Goal: Task Accomplishment & Management: Manage account settings

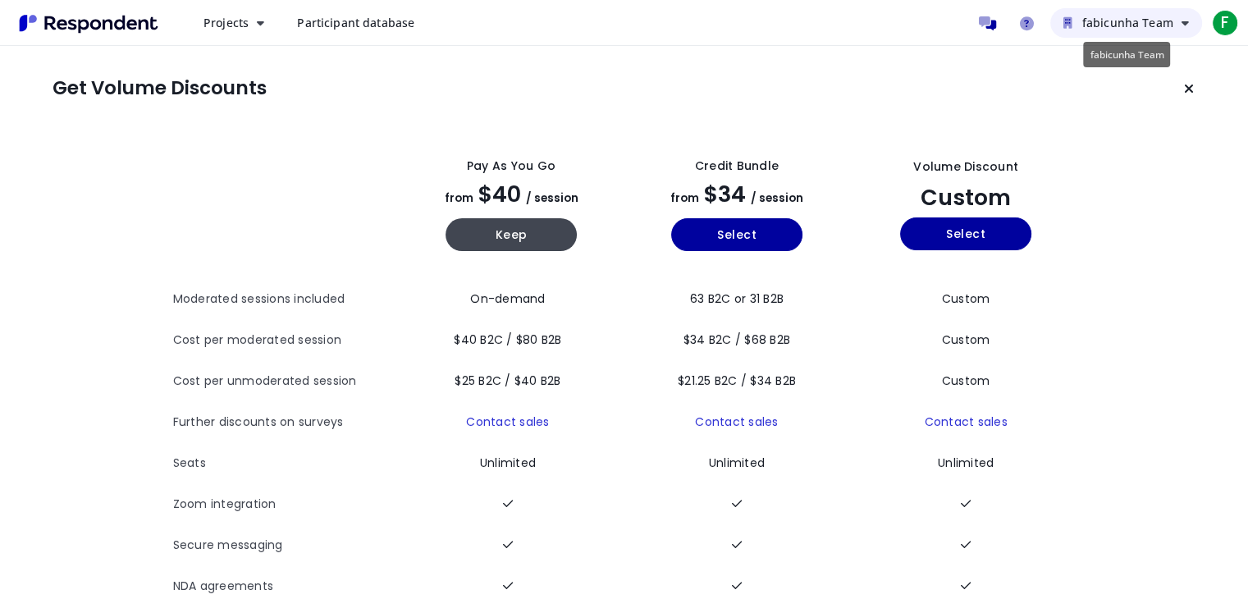
click at [1173, 22] on span "fabicunha Team" at bounding box center [1127, 23] width 91 height 16
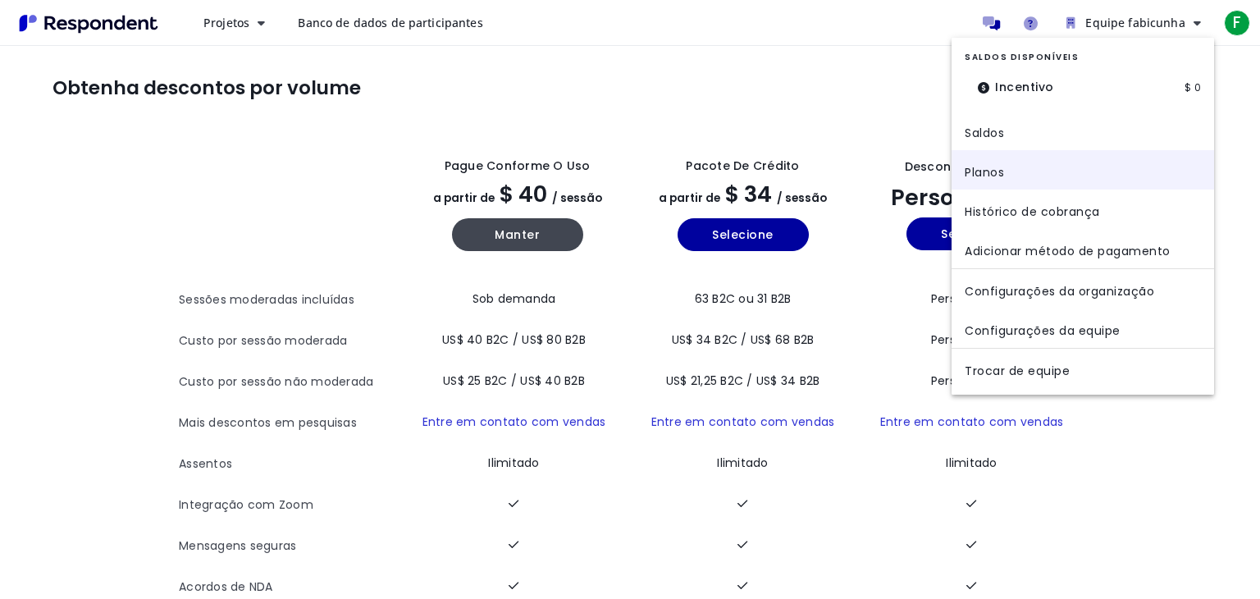
click at [1203, 168] on link "Planos" at bounding box center [1083, 169] width 262 height 39
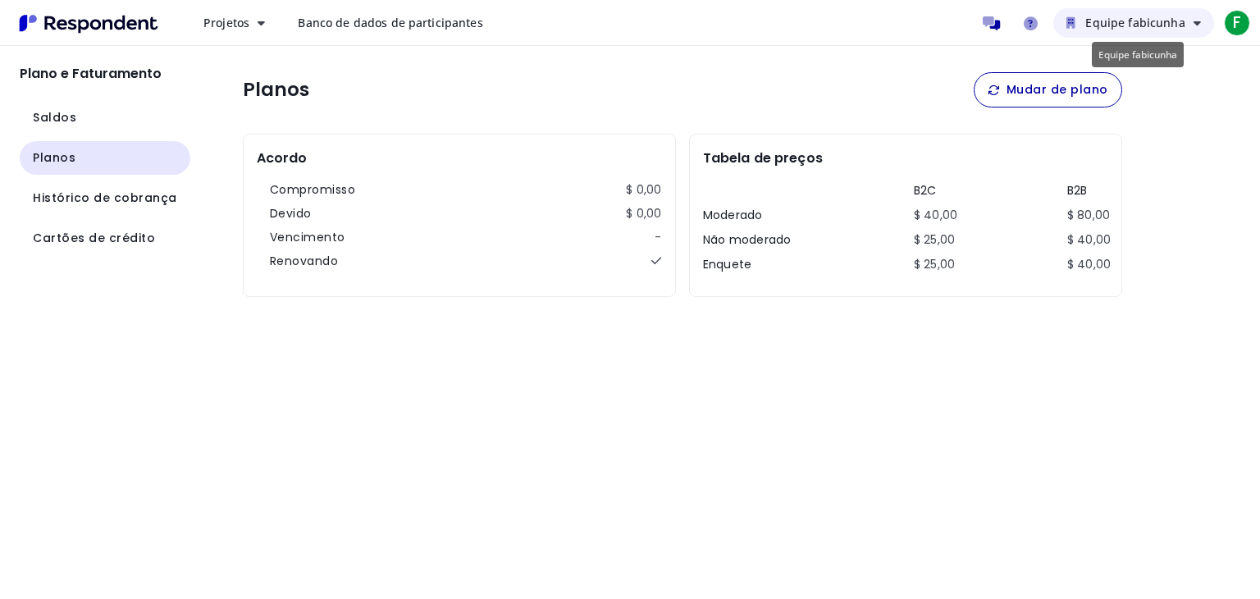
click at [1181, 25] on font "Equipe fabicunha" at bounding box center [1134, 23] width 99 height 16
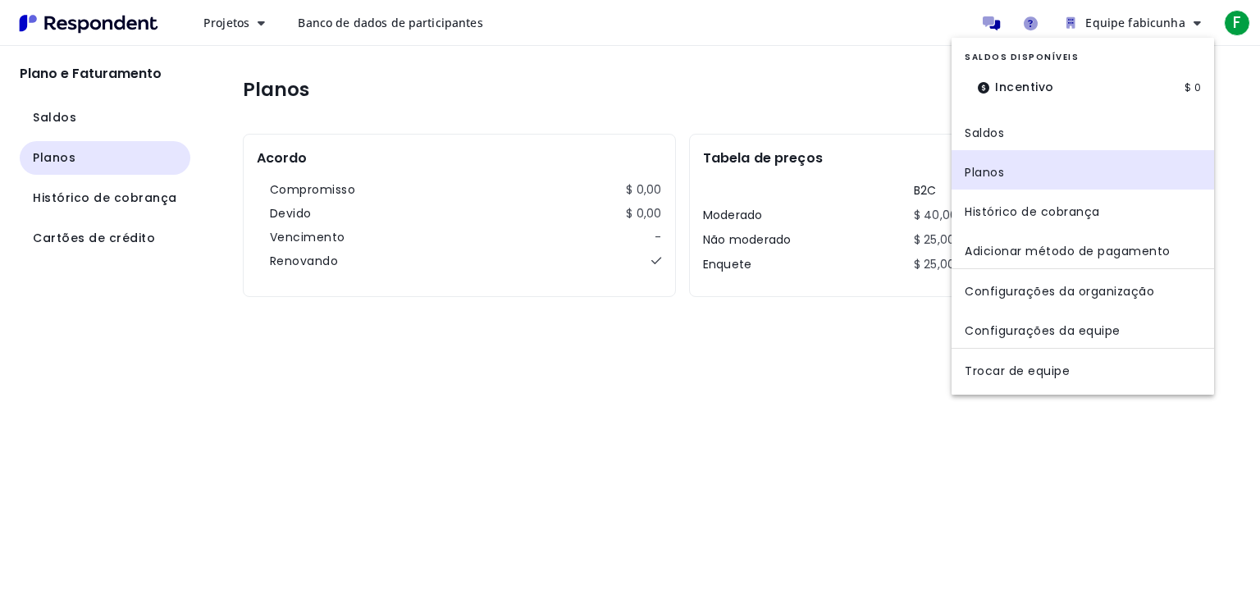
click at [1237, 24] on md-backdrop at bounding box center [630, 299] width 1260 height 599
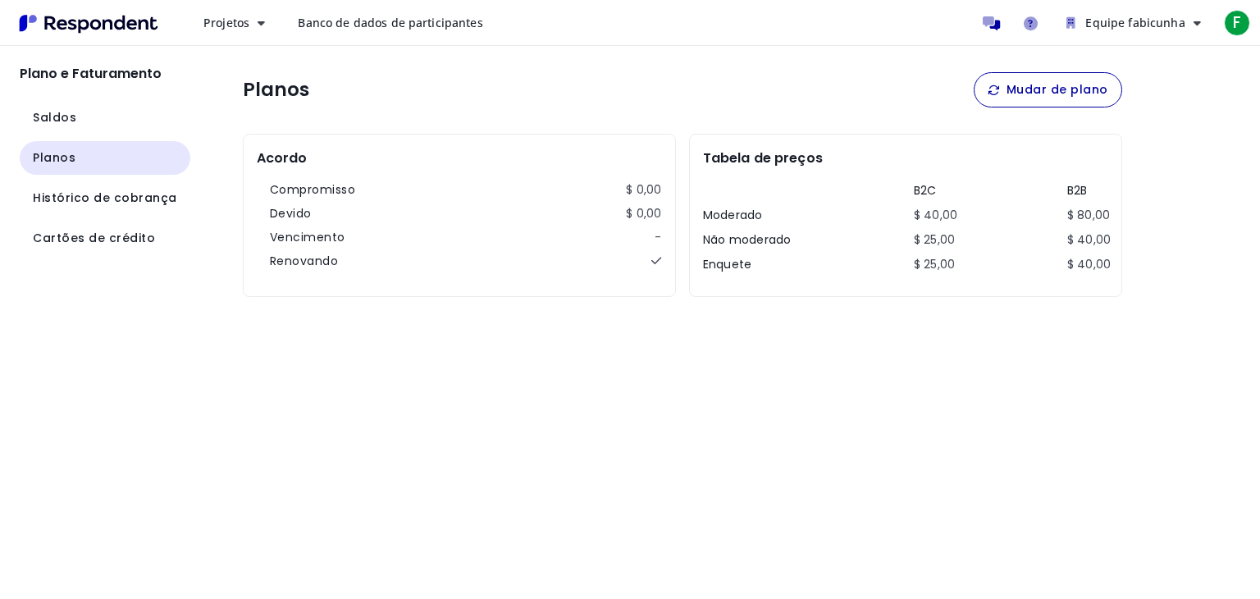
click at [1237, 24] on font "F" at bounding box center [1237, 22] width 8 height 22
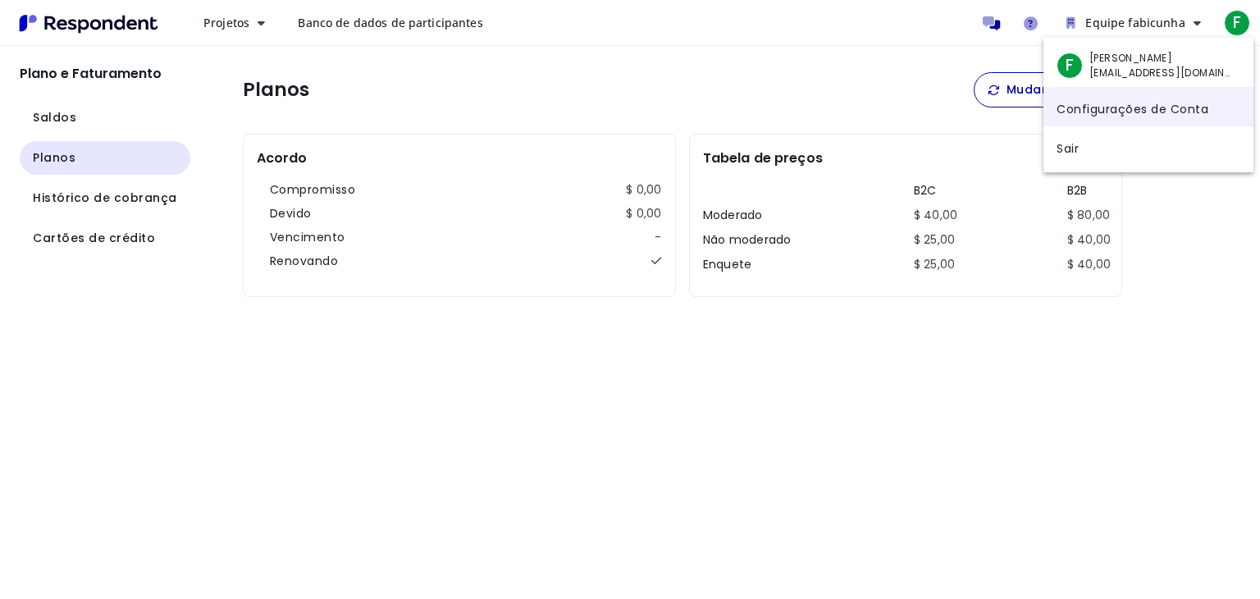
click at [1194, 109] on font "Configurações de Conta" at bounding box center [1133, 108] width 152 height 16
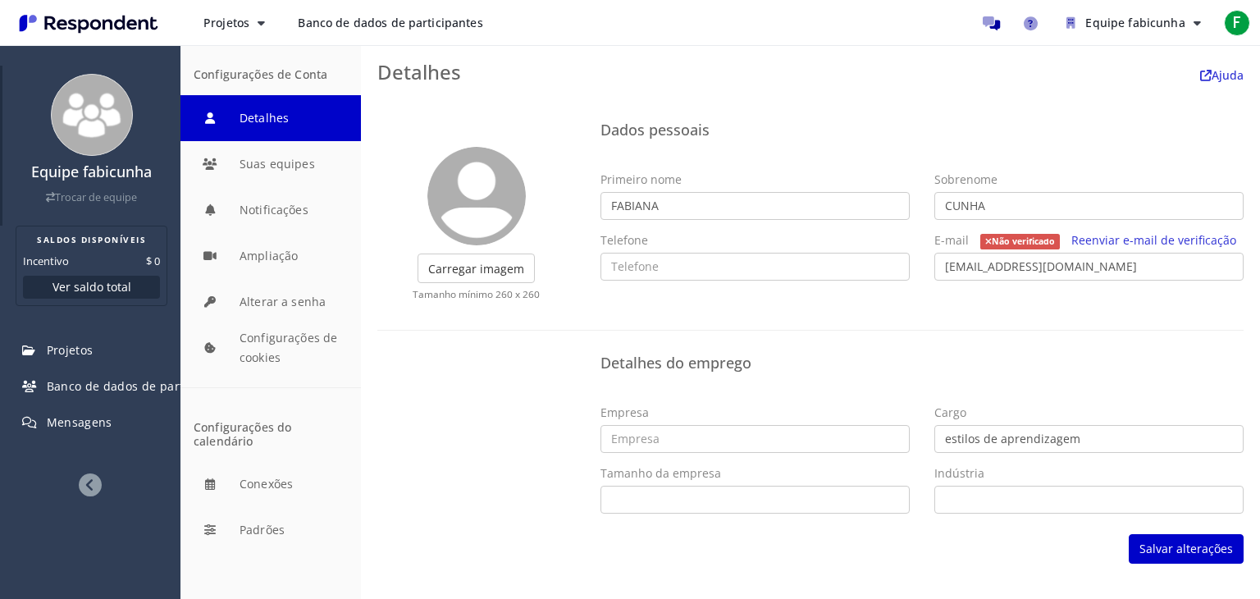
click at [118, 199] on font "Trocar de equipe" at bounding box center [96, 197] width 82 height 14
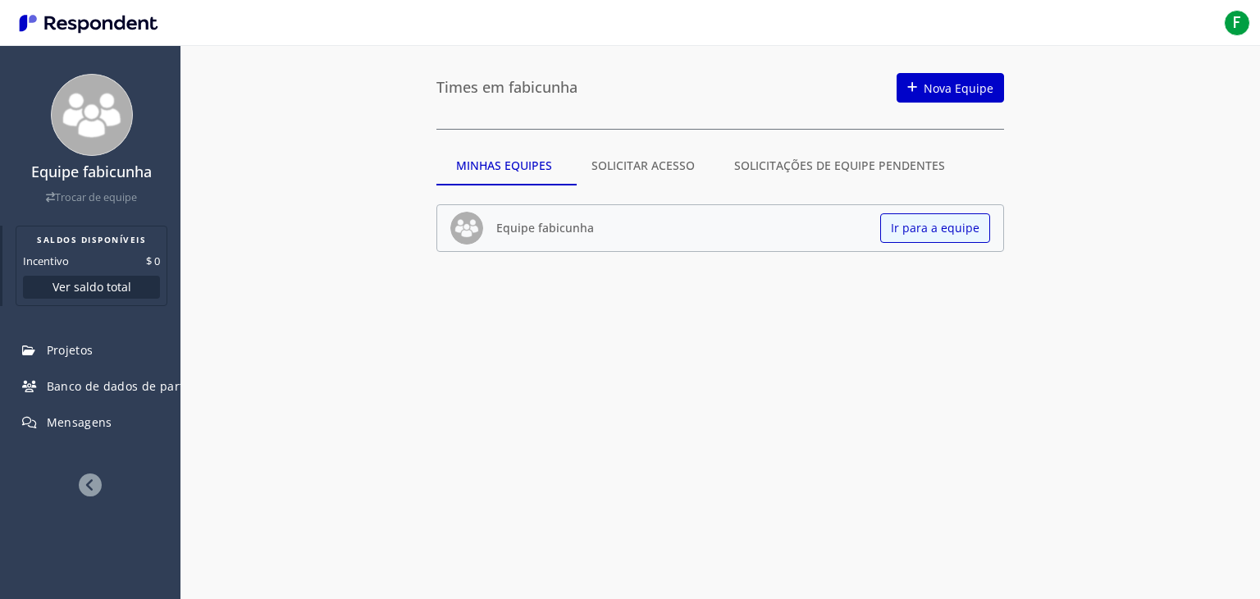
click at [98, 284] on font "Ver saldo total" at bounding box center [91, 287] width 79 height 16
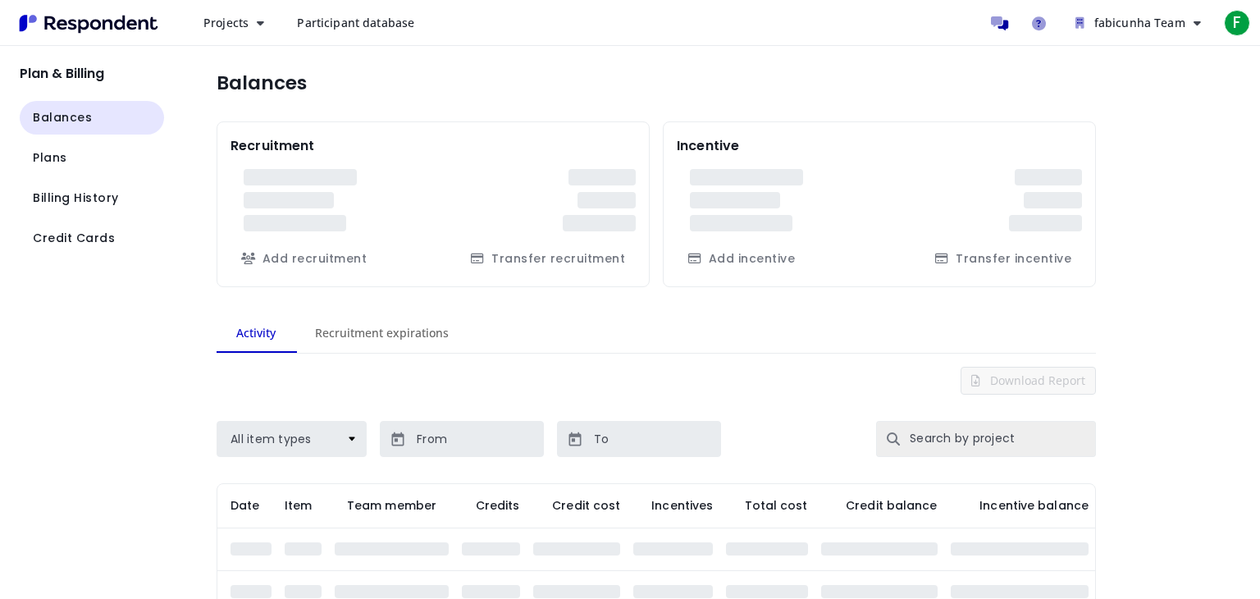
click at [82, 358] on app-navigation-list "Plan & Billing Balances Plans Billing History Credit Cards" at bounding box center [82, 322] width 164 height 553
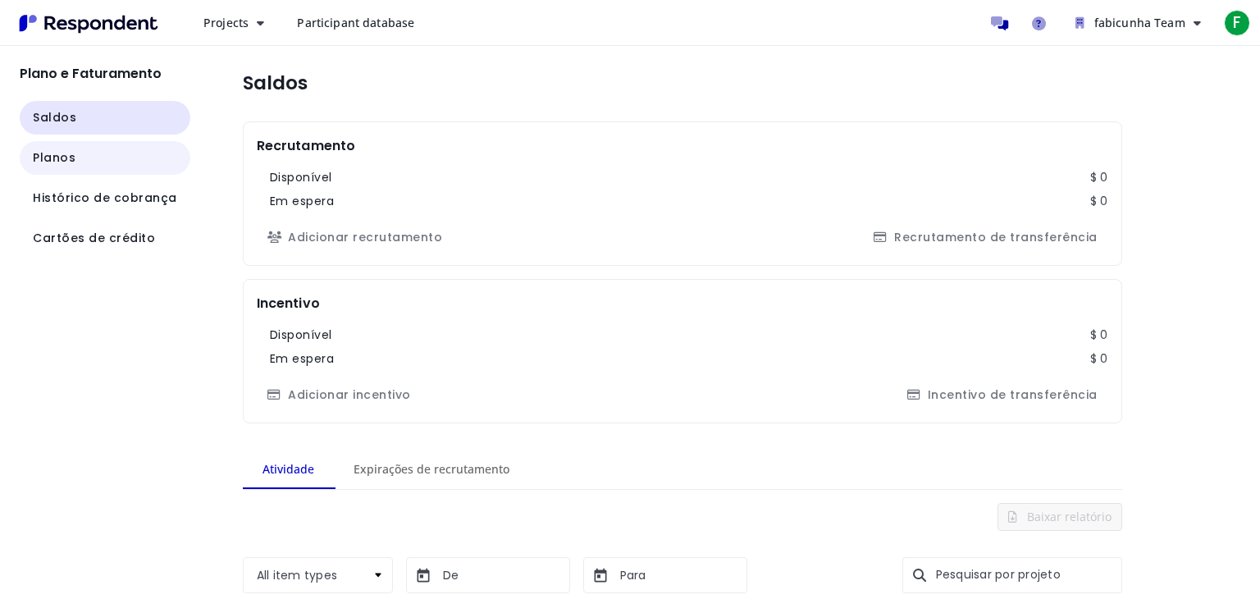
click at [92, 157] on button "Planos" at bounding box center [105, 158] width 171 height 34
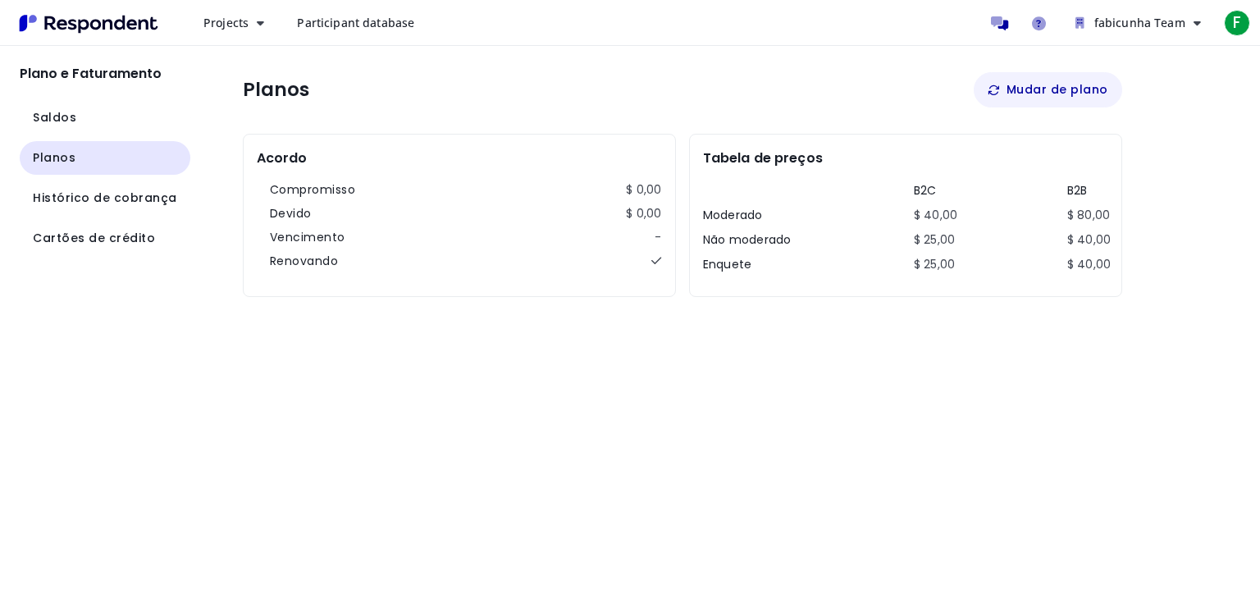
click at [1080, 89] on font "Mudar de plano" at bounding box center [1057, 89] width 102 height 16
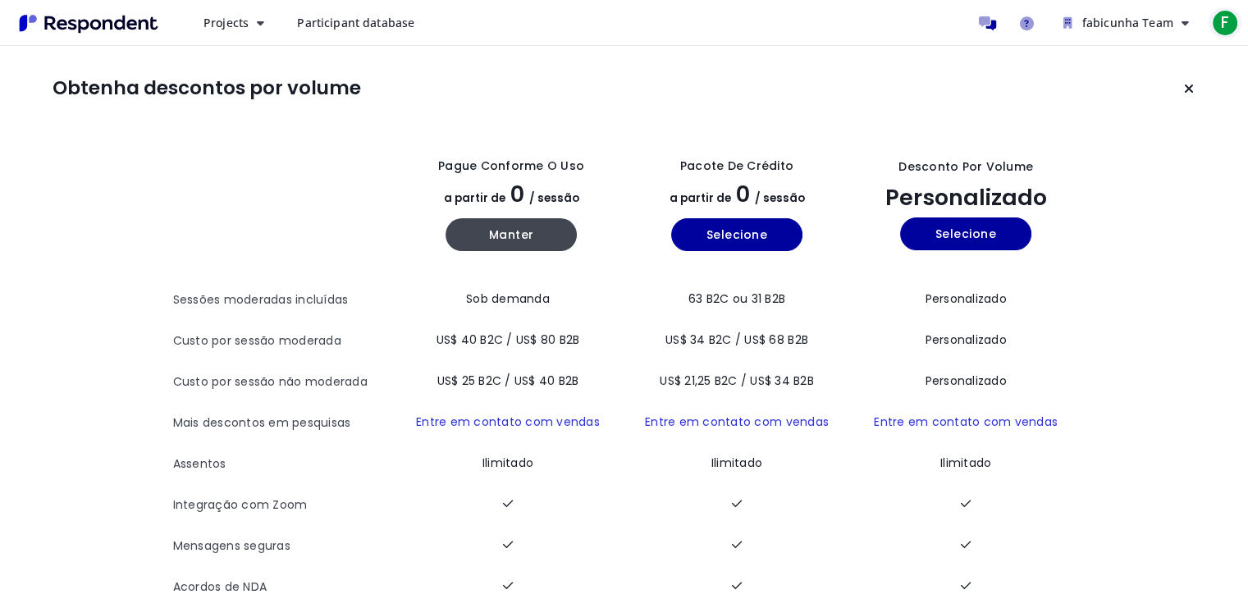
click at [1221, 21] on font "F" at bounding box center [1225, 22] width 8 height 22
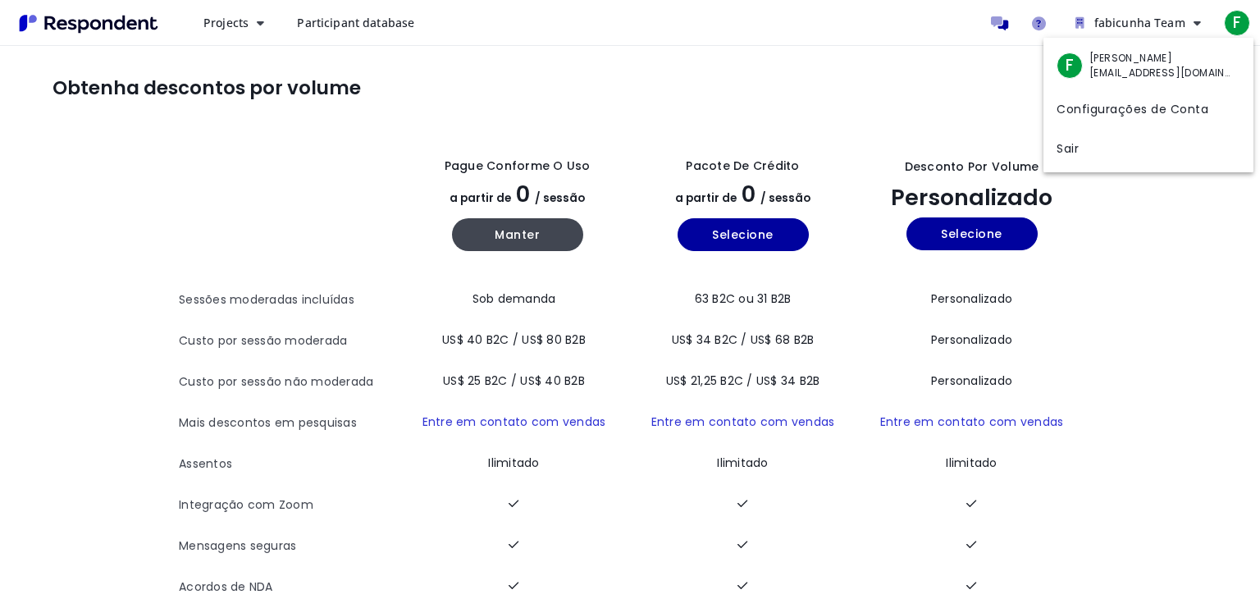
click at [1171, 71] on font "[EMAIL_ADDRESS][DOMAIN_NAME]" at bounding box center [1176, 73] width 175 height 14
click at [1163, 112] on font "Configurações de Conta" at bounding box center [1133, 108] width 152 height 16
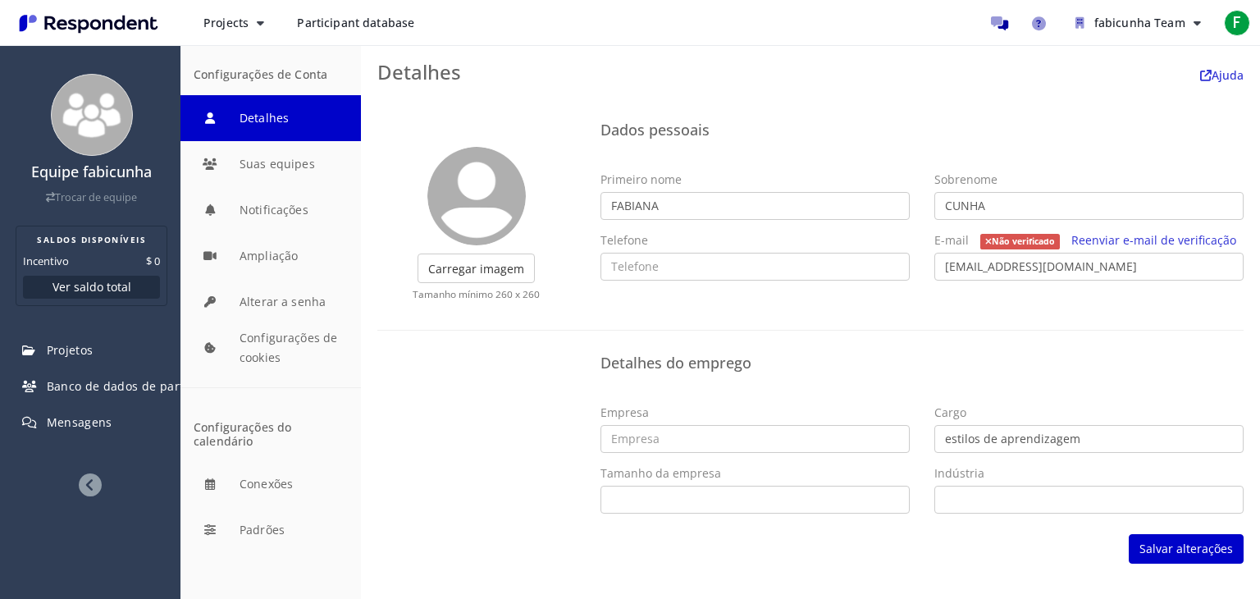
click at [313, 64] on div "Configurações de Conta" at bounding box center [270, 73] width 180 height 43
click at [312, 342] on button "Configurações de cookies" at bounding box center [270, 348] width 180 height 46
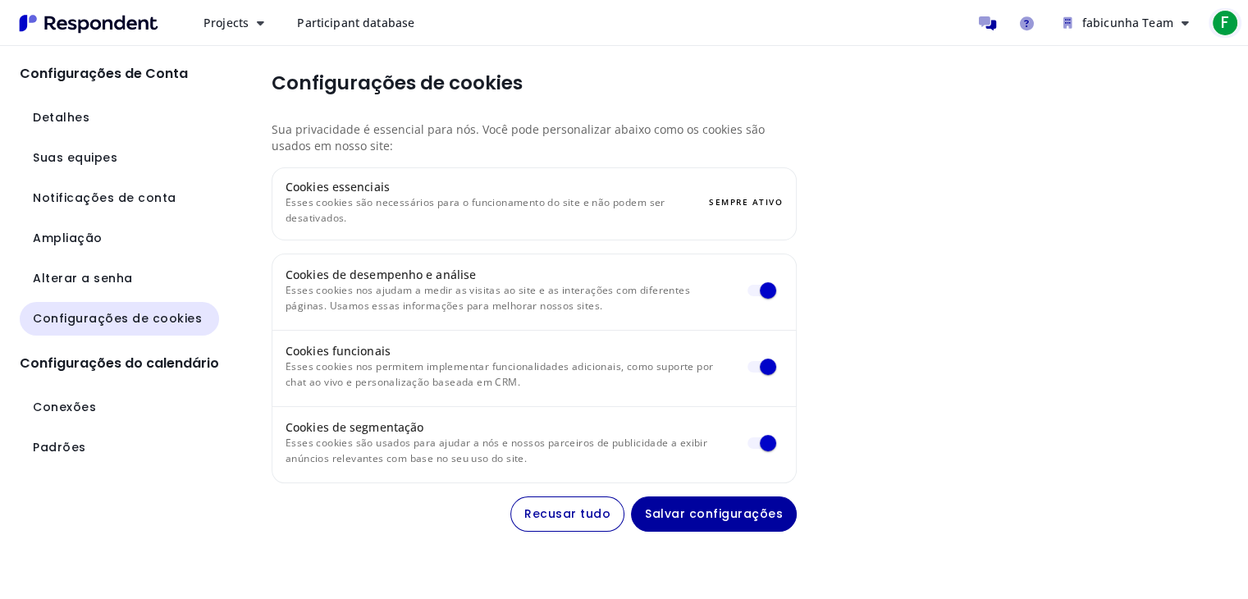
click at [1212, 18] on span "F" at bounding box center [1225, 23] width 26 height 26
click at [1182, 69] on font "[EMAIL_ADDRESS][DOMAIN_NAME]" at bounding box center [1164, 73] width 175 height 14
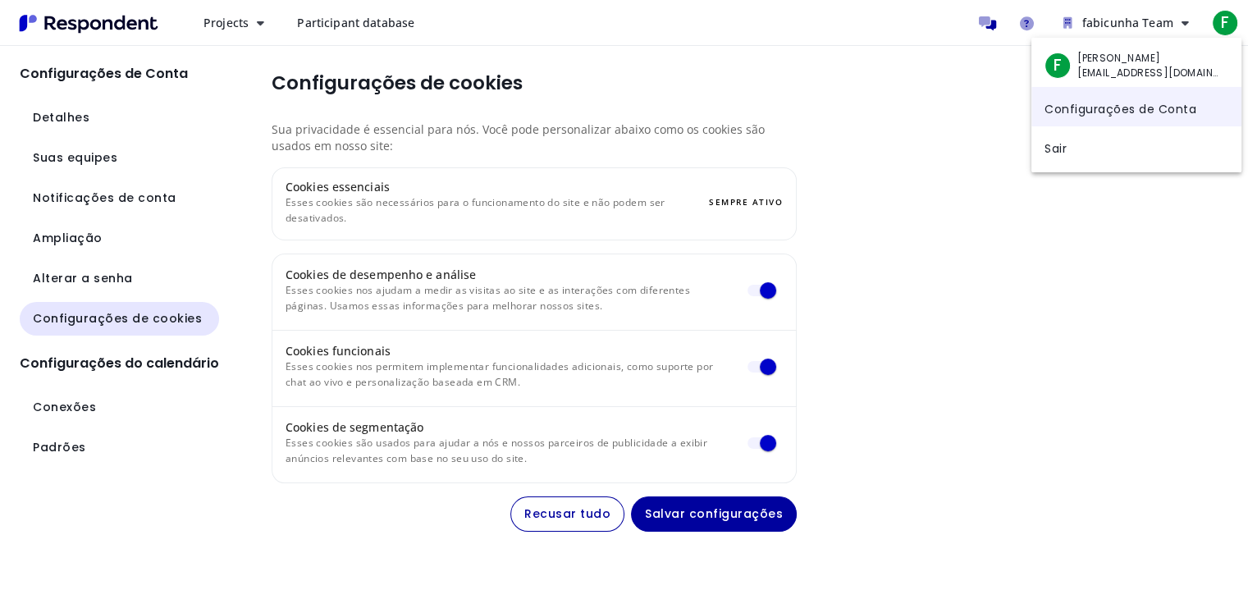
click at [1165, 106] on font "Configurações de Conta" at bounding box center [1120, 108] width 152 height 16
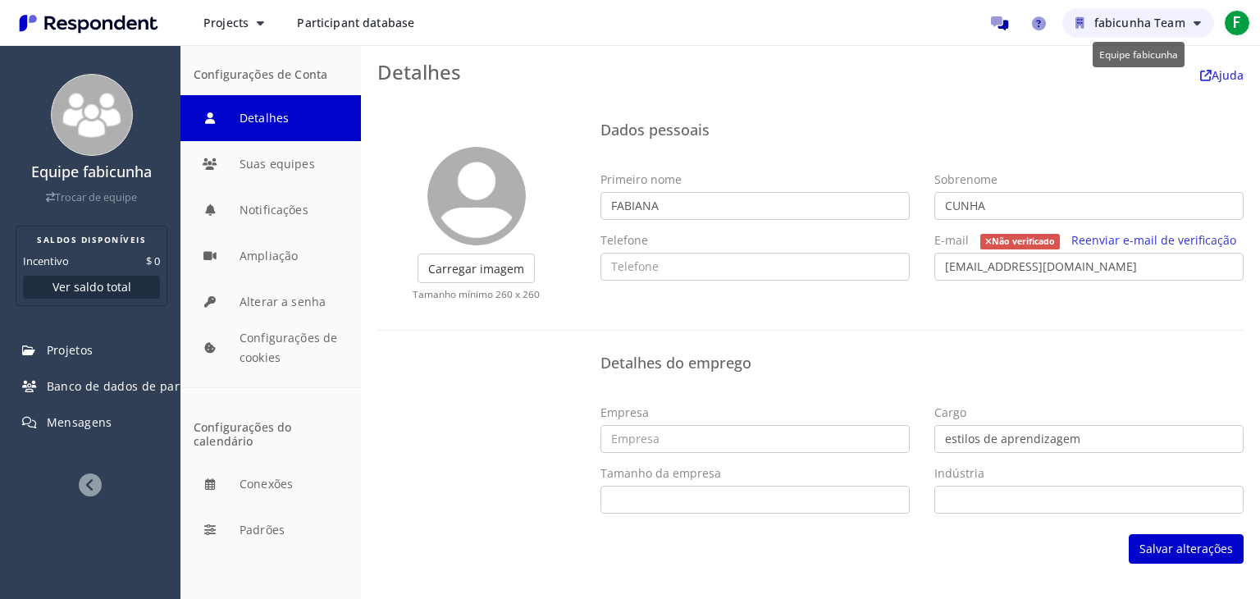
click at [1155, 32] on button "fabicunha Team" at bounding box center [1138, 23] width 152 height 30
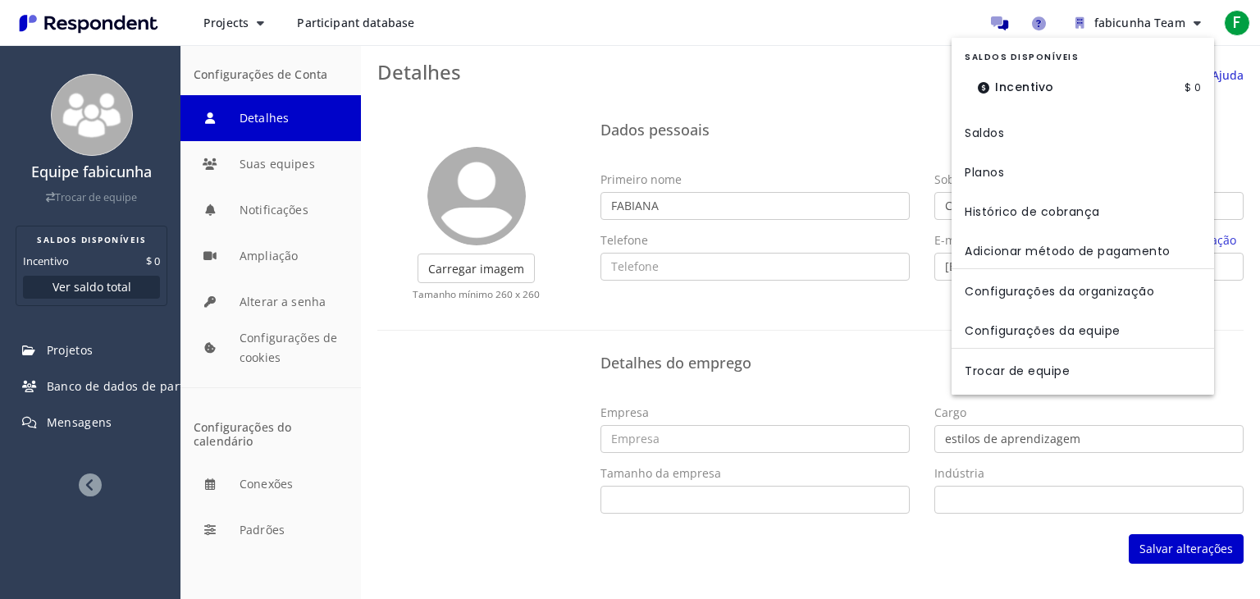
click at [1228, 21] on md-backdrop at bounding box center [630, 299] width 1260 height 599
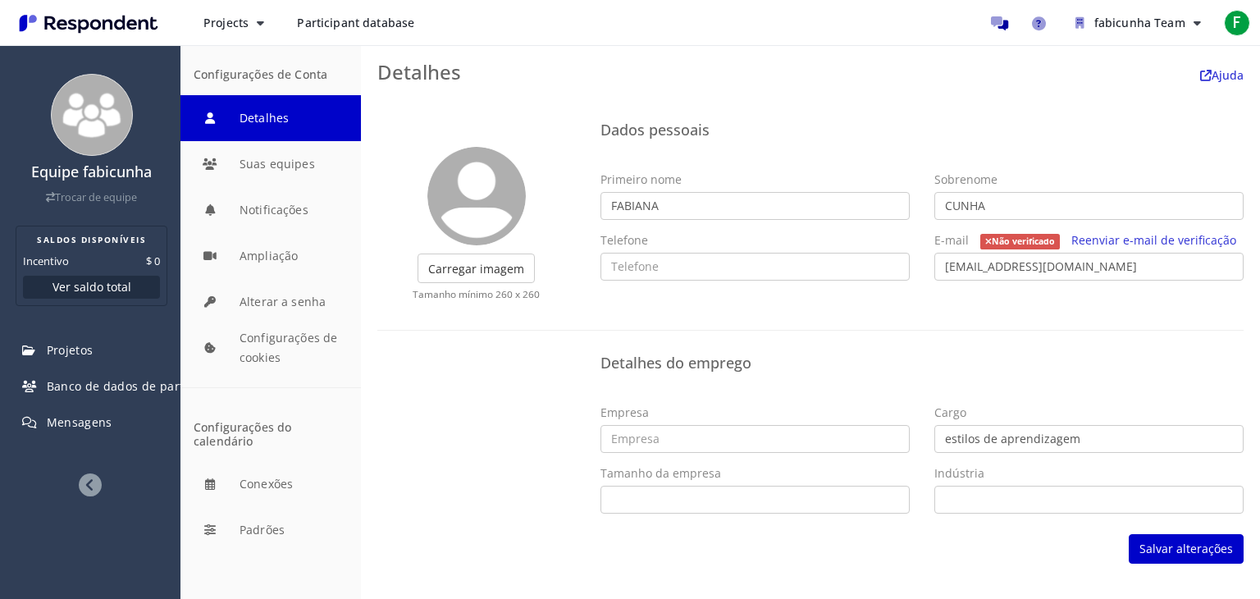
click at [1228, 21] on span "F" at bounding box center [1237, 23] width 26 height 26
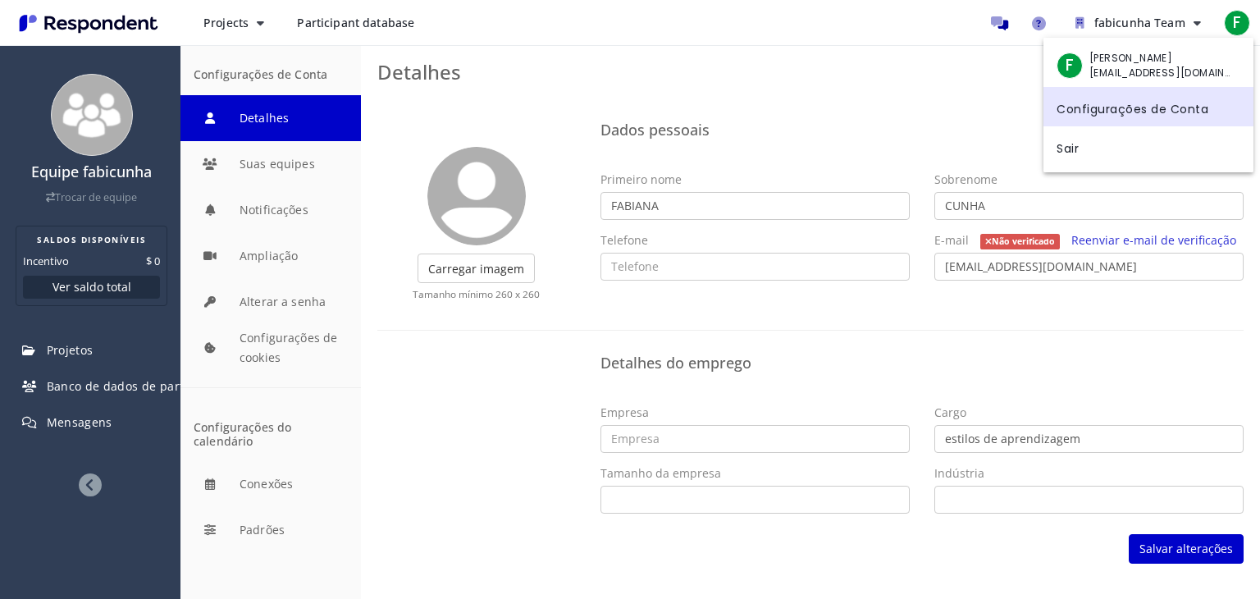
click at [1079, 342] on md-backdrop at bounding box center [630, 299] width 1260 height 599
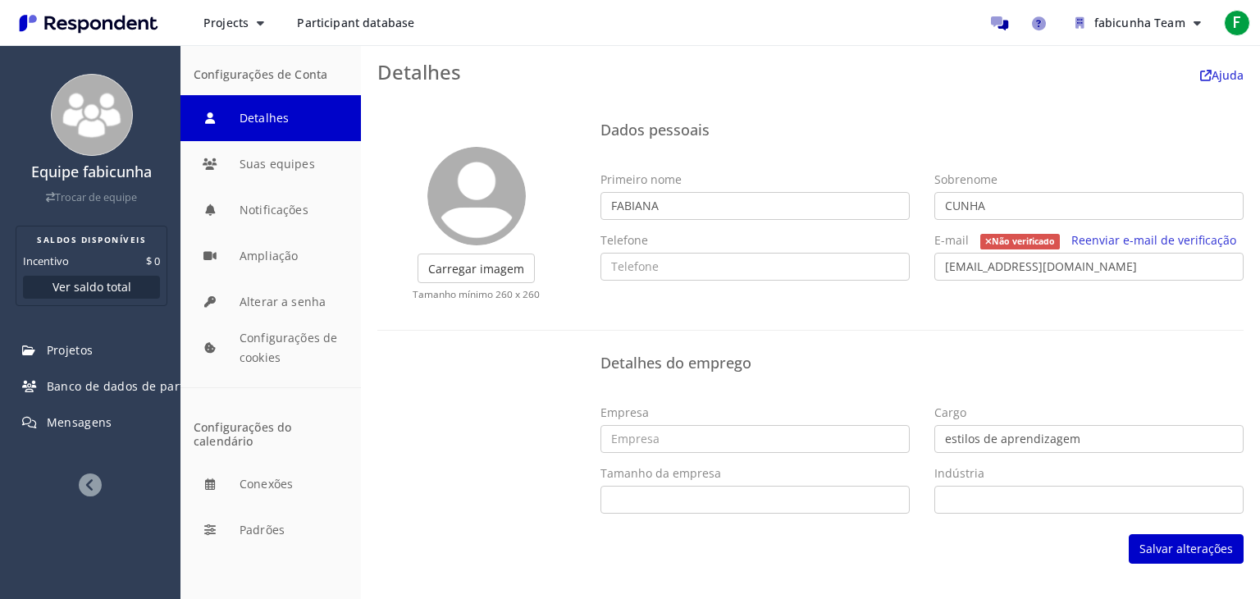
click at [92, 474] on icon at bounding box center [90, 484] width 23 height 23
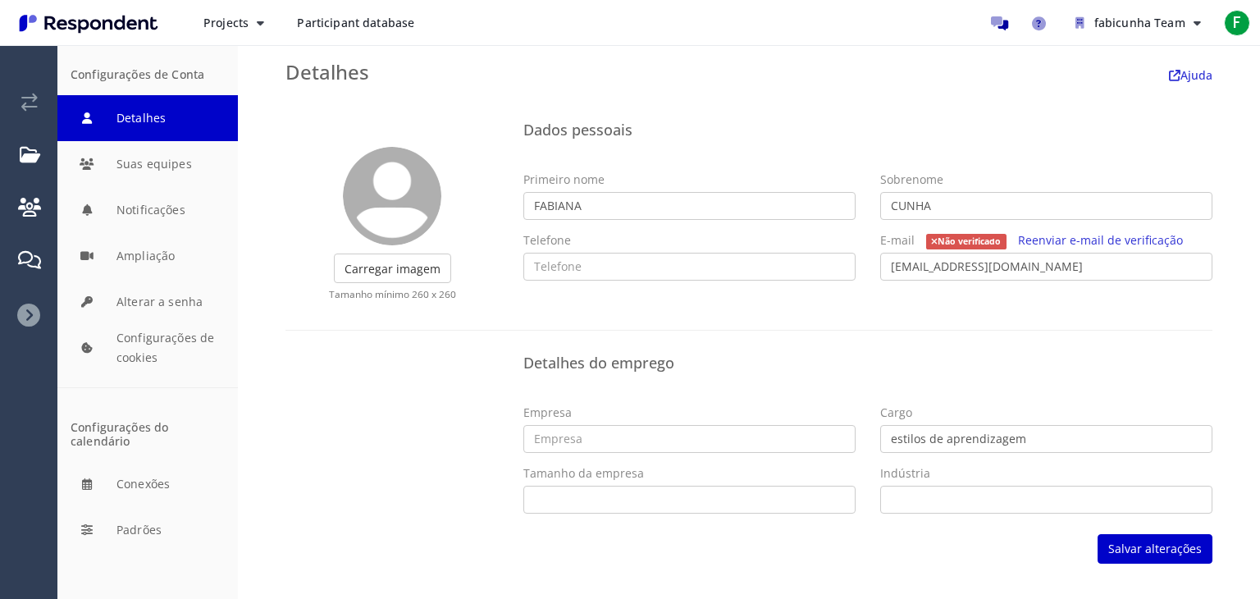
click at [171, 118] on button "Detalhes" at bounding box center [147, 118] width 180 height 46
click at [1156, 554] on font "Salvar alterações" at bounding box center [1155, 549] width 94 height 16
click at [23, 317] on icon at bounding box center [28, 314] width 23 height 23
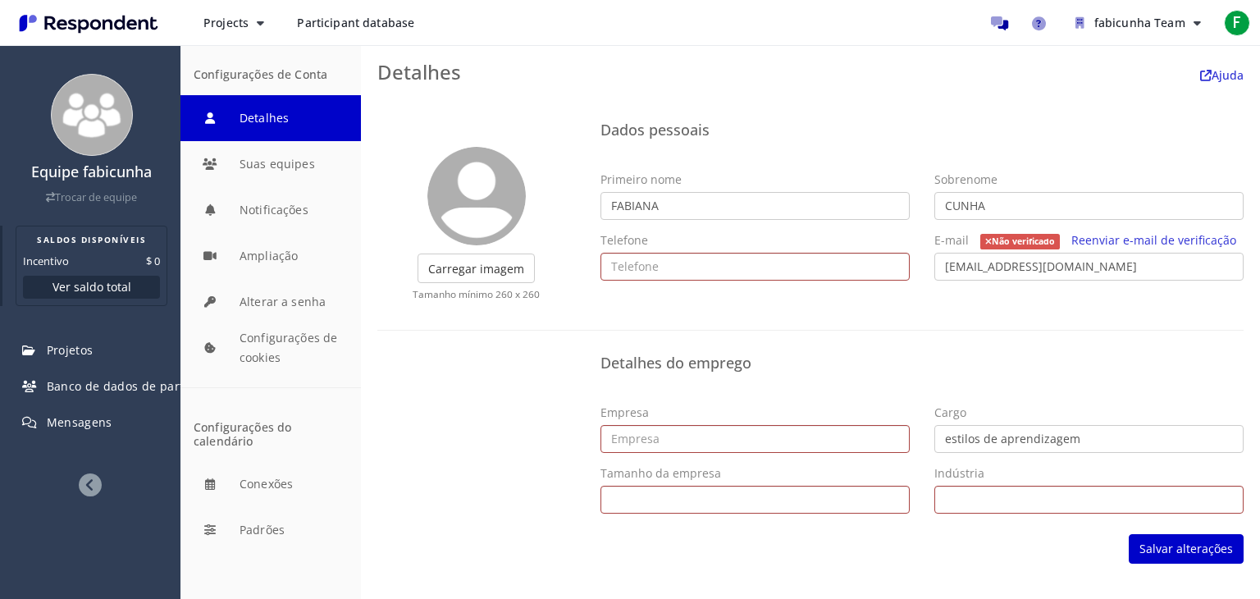
click at [110, 283] on font "Ver saldo total" at bounding box center [91, 287] width 79 height 16
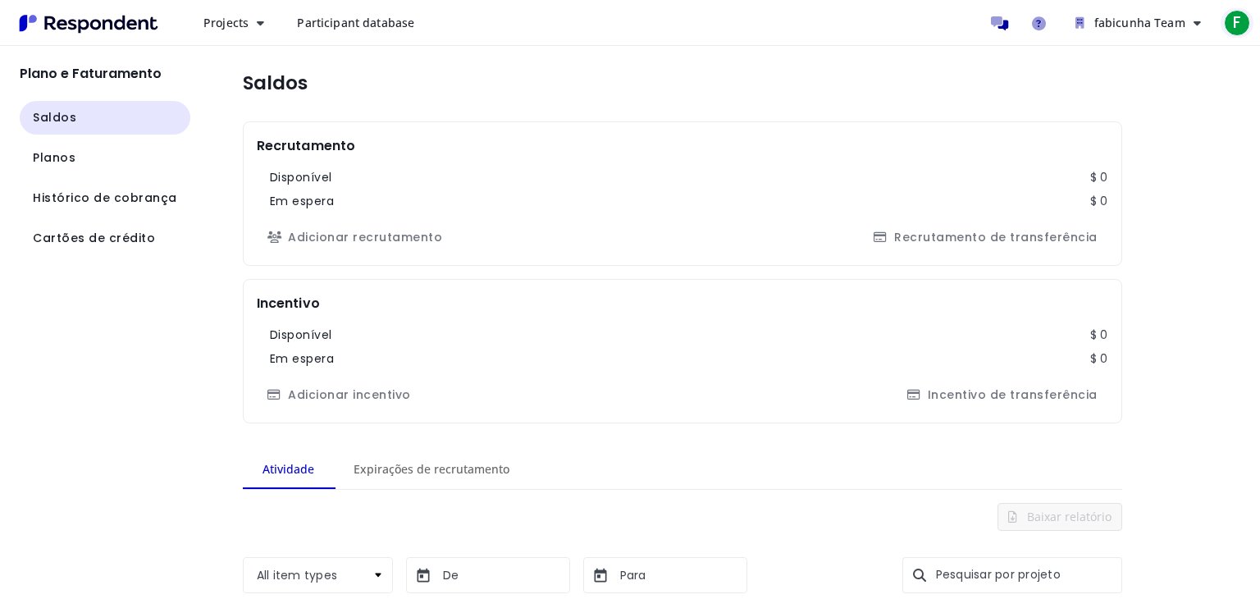
click at [1237, 25] on font "F" at bounding box center [1237, 22] width 8 height 22
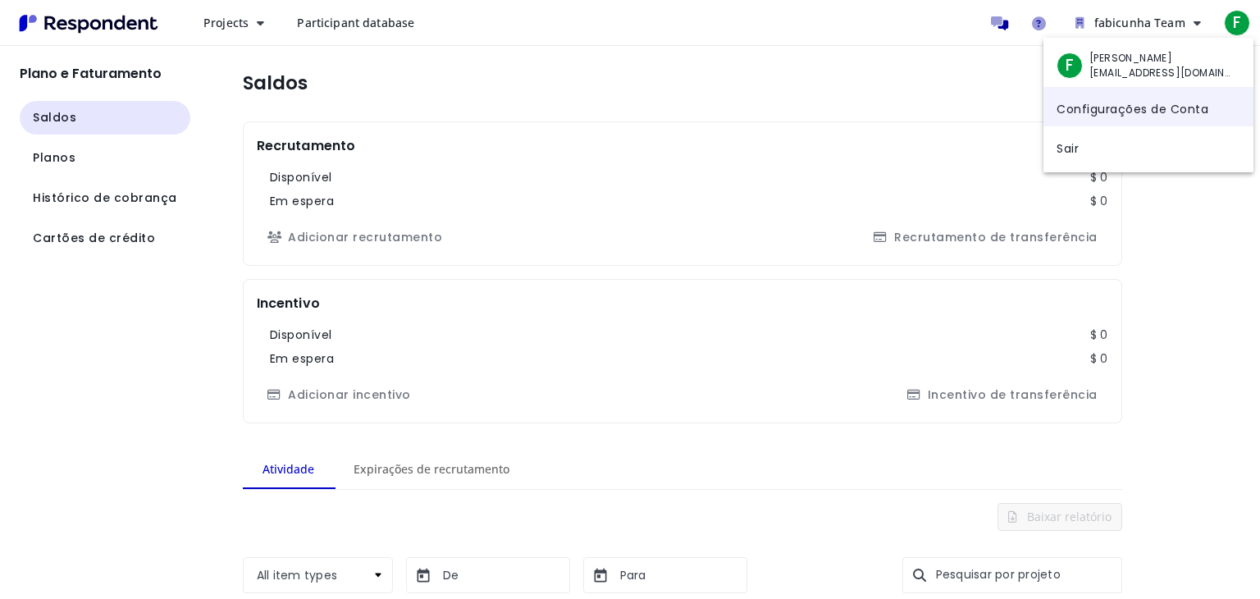
click at [1171, 99] on link "Configurações de Conta" at bounding box center [1148, 106] width 210 height 39
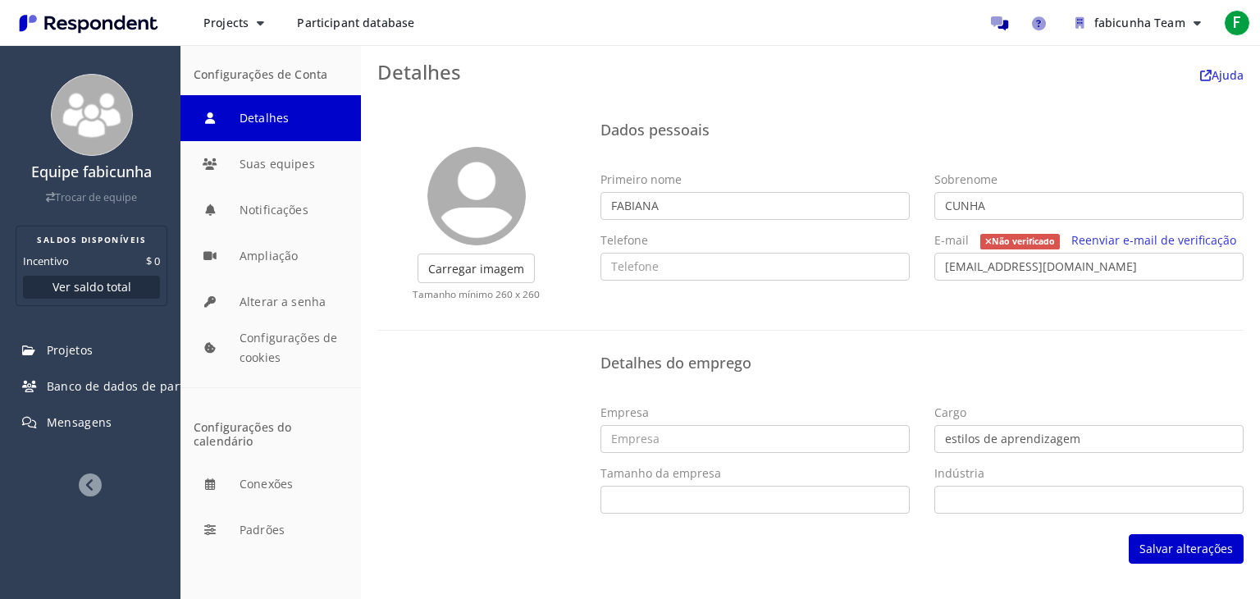
click at [481, 224] on img at bounding box center [476, 196] width 98 height 98
